Goal: Information Seeking & Learning: Understand process/instructions

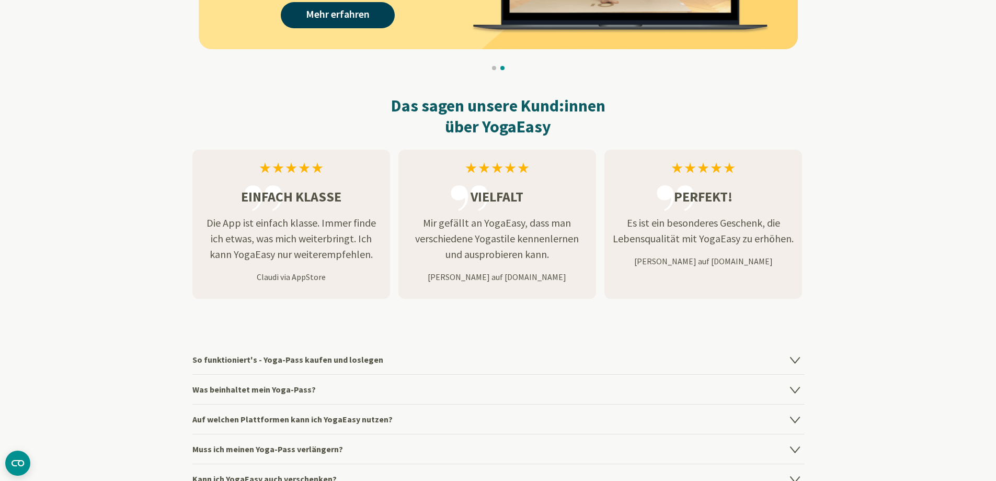
scroll to position [1151, 0]
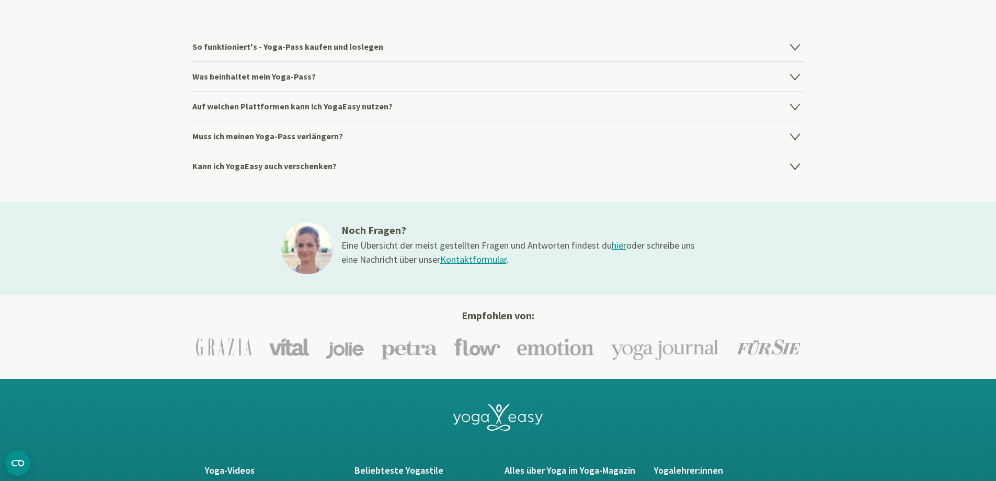
scroll to position [1464, 0]
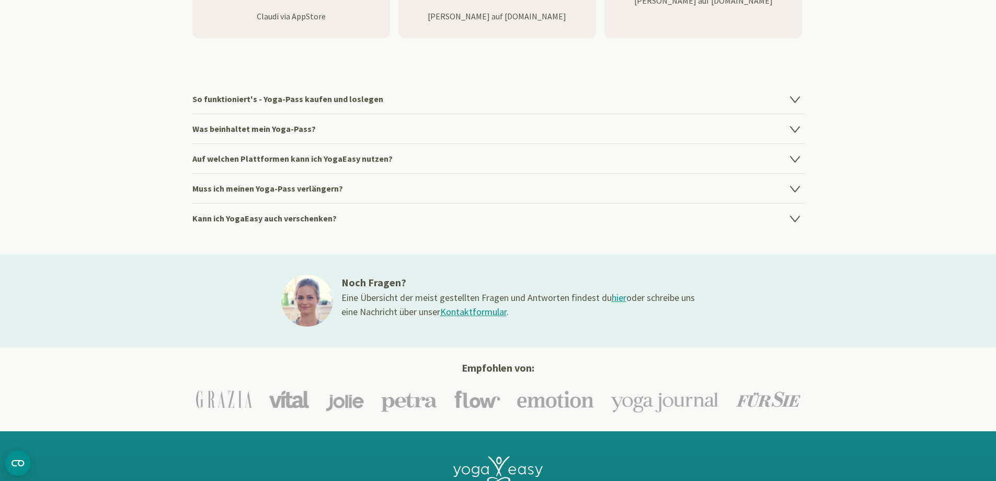
click at [327, 100] on h4 "So funktioniert's - Yoga-Pass kaufen und loslegen" at bounding box center [498, 98] width 612 height 29
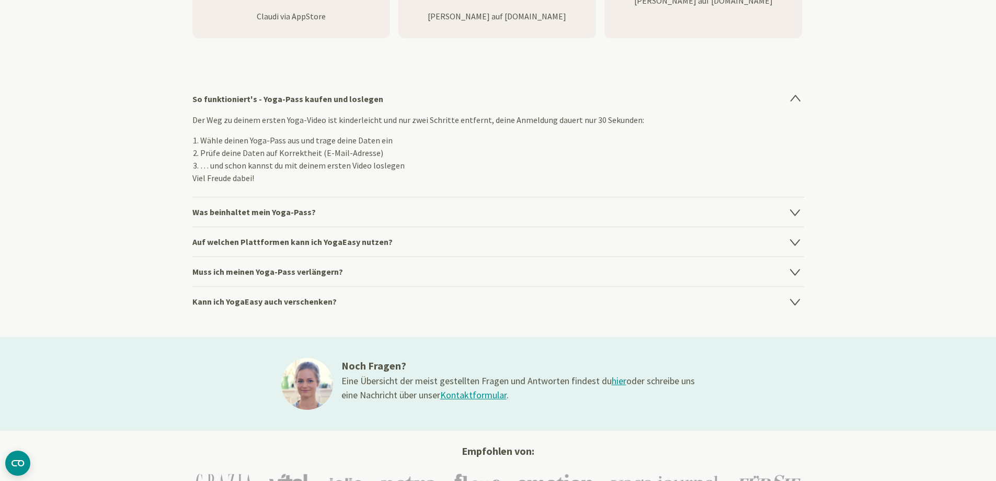
click at [275, 240] on h4 "Auf welchen Plattformen kann ich YogaEasy nutzen?" at bounding box center [498, 241] width 612 height 30
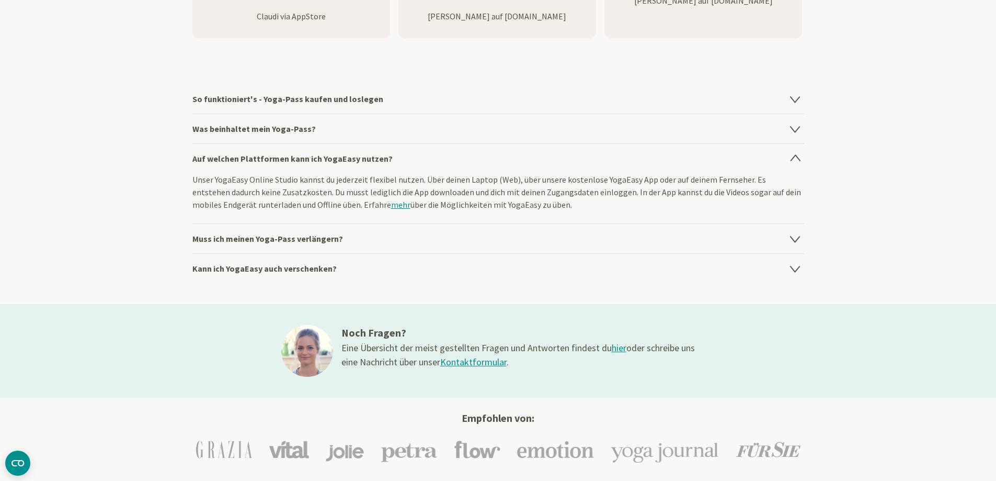
click at [284, 269] on h4 "Kann ich YogaEasy auch verschenken?" at bounding box center [498, 268] width 612 height 30
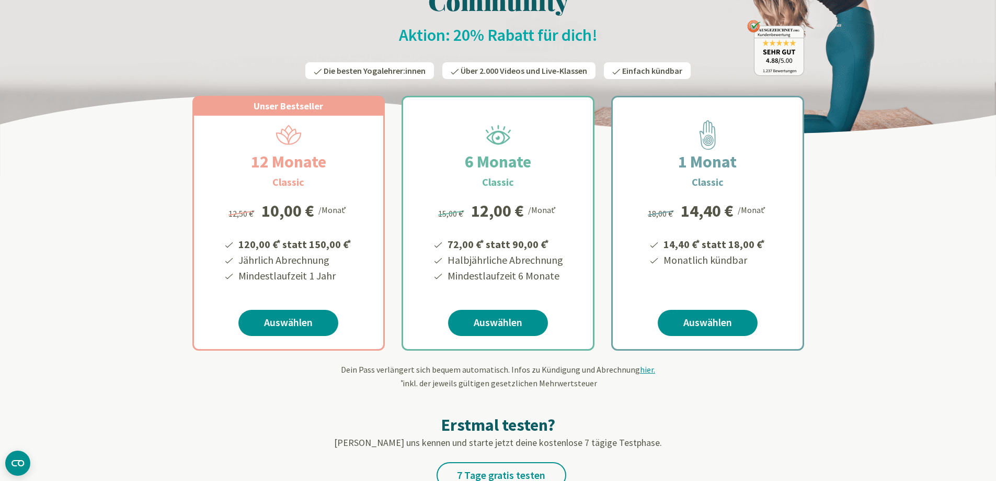
scroll to position [0, 0]
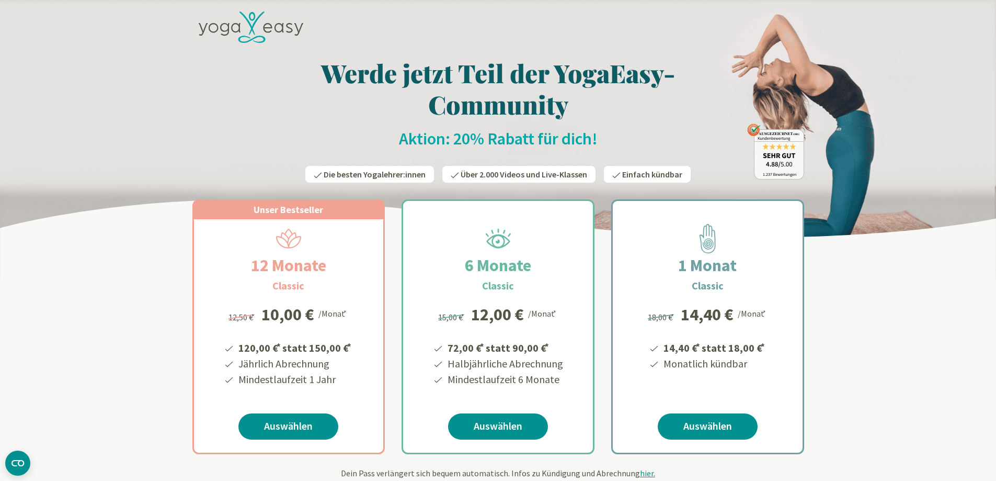
click at [257, 38] on icon at bounding box center [251, 28] width 105 height 32
